Goal: Check status: Check status

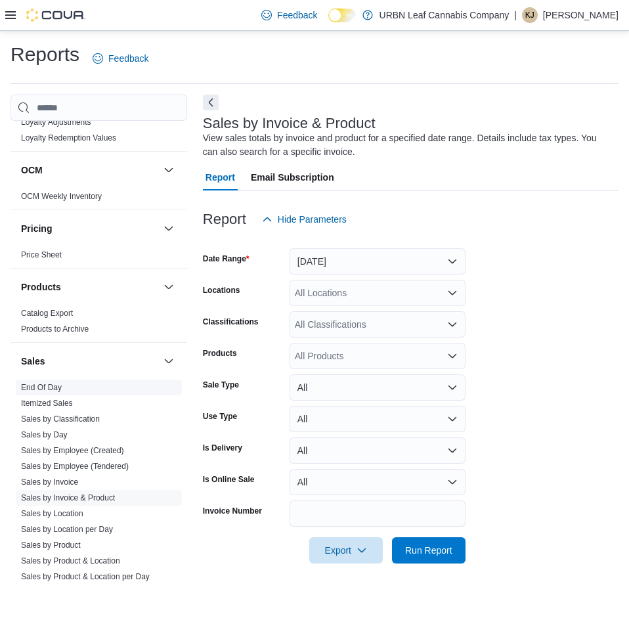
scroll to position [765, 0]
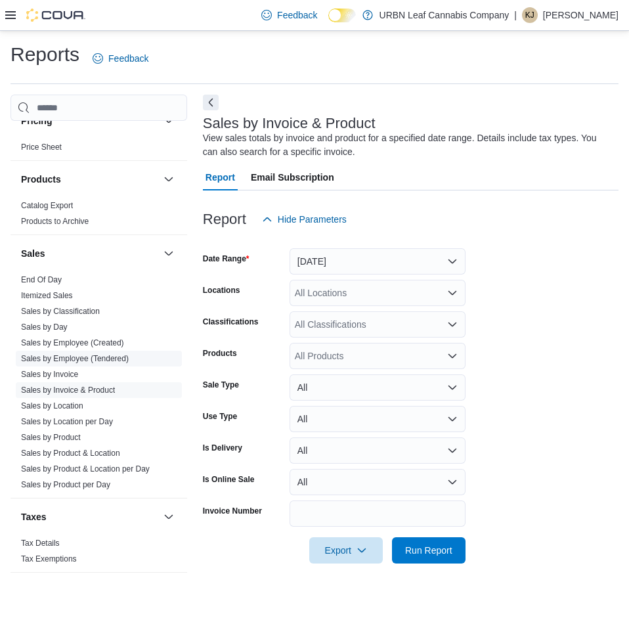
click at [117, 359] on link "Sales by Employee (Tendered)" at bounding box center [75, 358] width 108 height 9
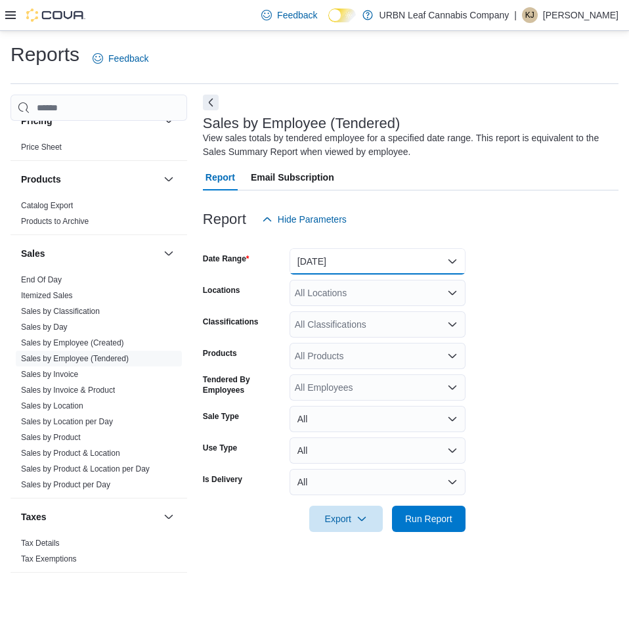
click at [351, 264] on button "[DATE]" at bounding box center [378, 261] width 176 height 26
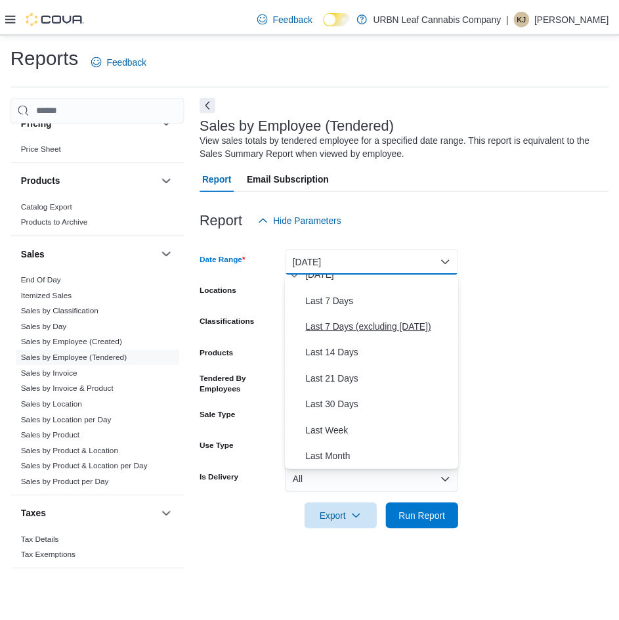
scroll to position [197, 0]
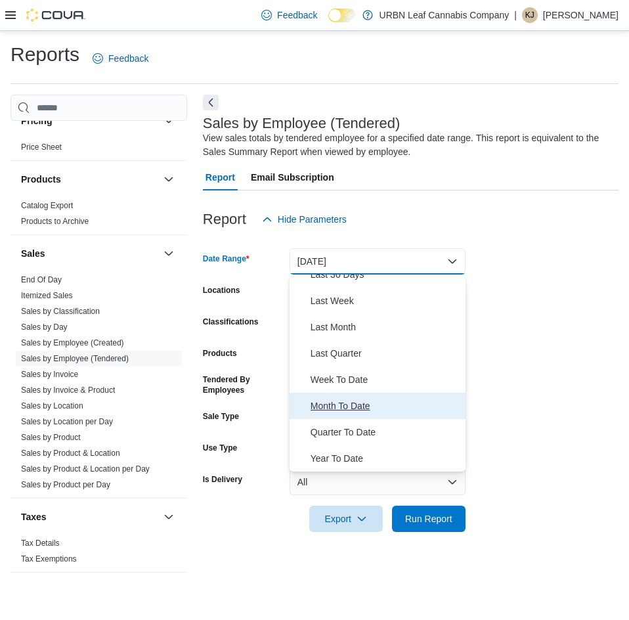
click at [350, 400] on span "Month To Date" at bounding box center [386, 406] width 150 height 16
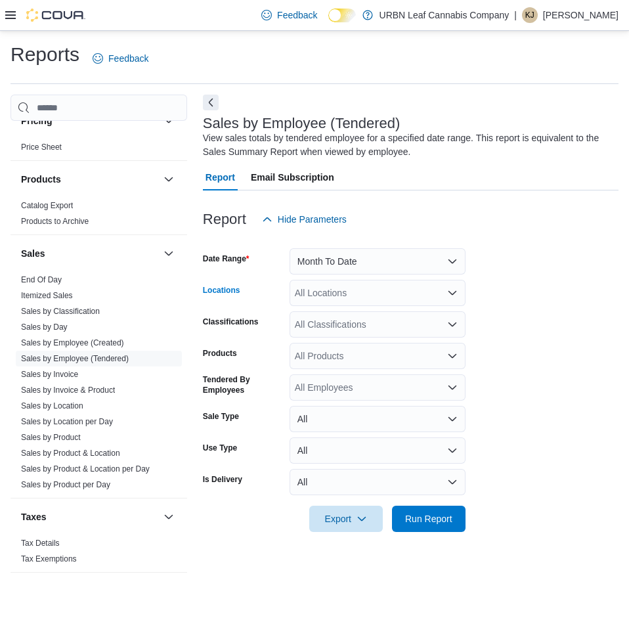
click at [351, 294] on div "All Locations" at bounding box center [378, 293] width 176 height 26
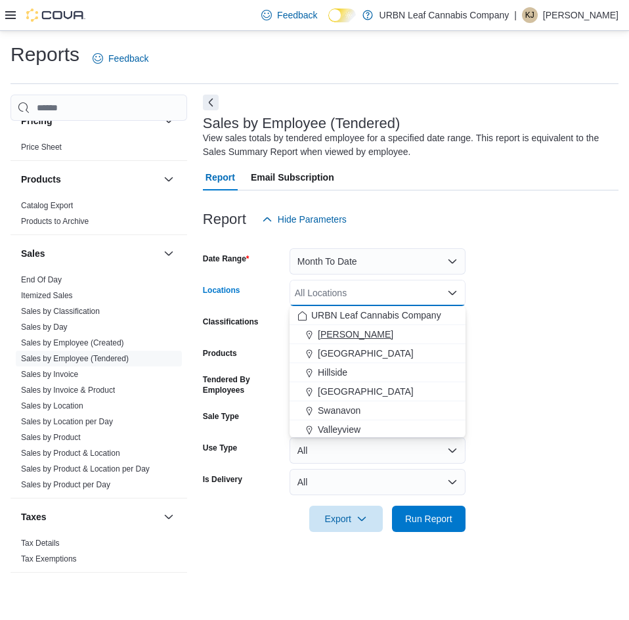
click at [346, 336] on span "[PERSON_NAME]" at bounding box center [356, 334] width 76 height 13
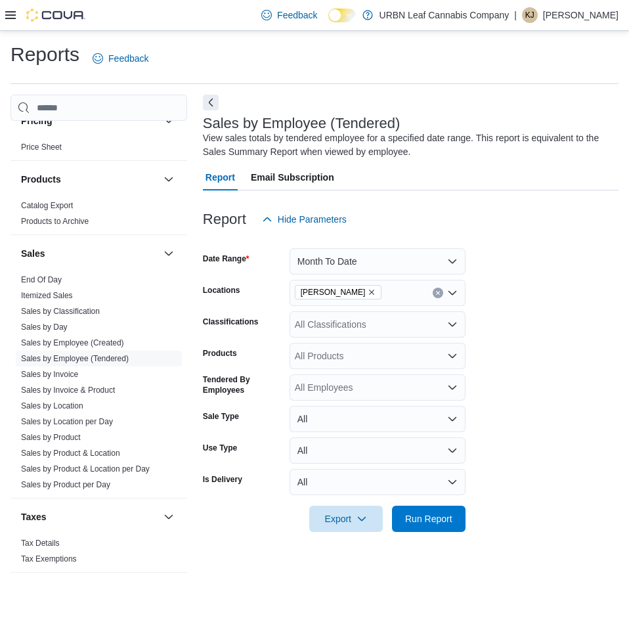
click at [569, 340] on form "Date Range Month To Date Locations [PERSON_NAME] Classifications All Classifica…" at bounding box center [411, 383] width 416 height 300
click at [408, 525] on span "Run Report" at bounding box center [428, 518] width 47 height 13
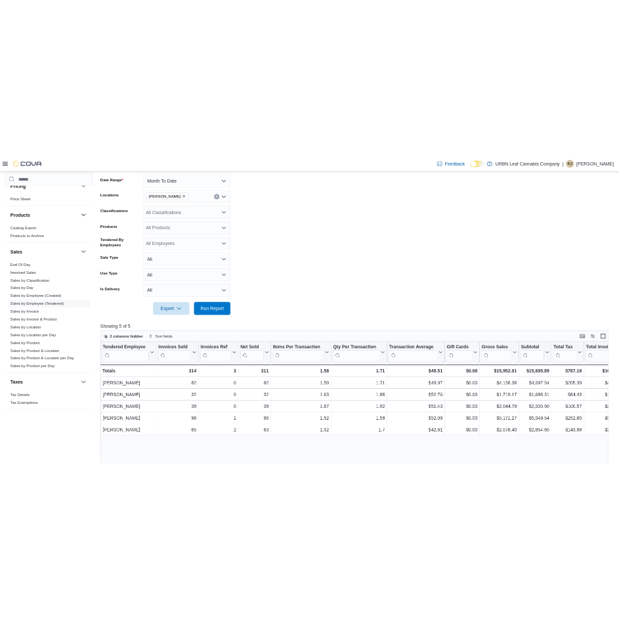
scroll to position [764, 0]
